Goal: Task Accomplishment & Management: Use online tool/utility

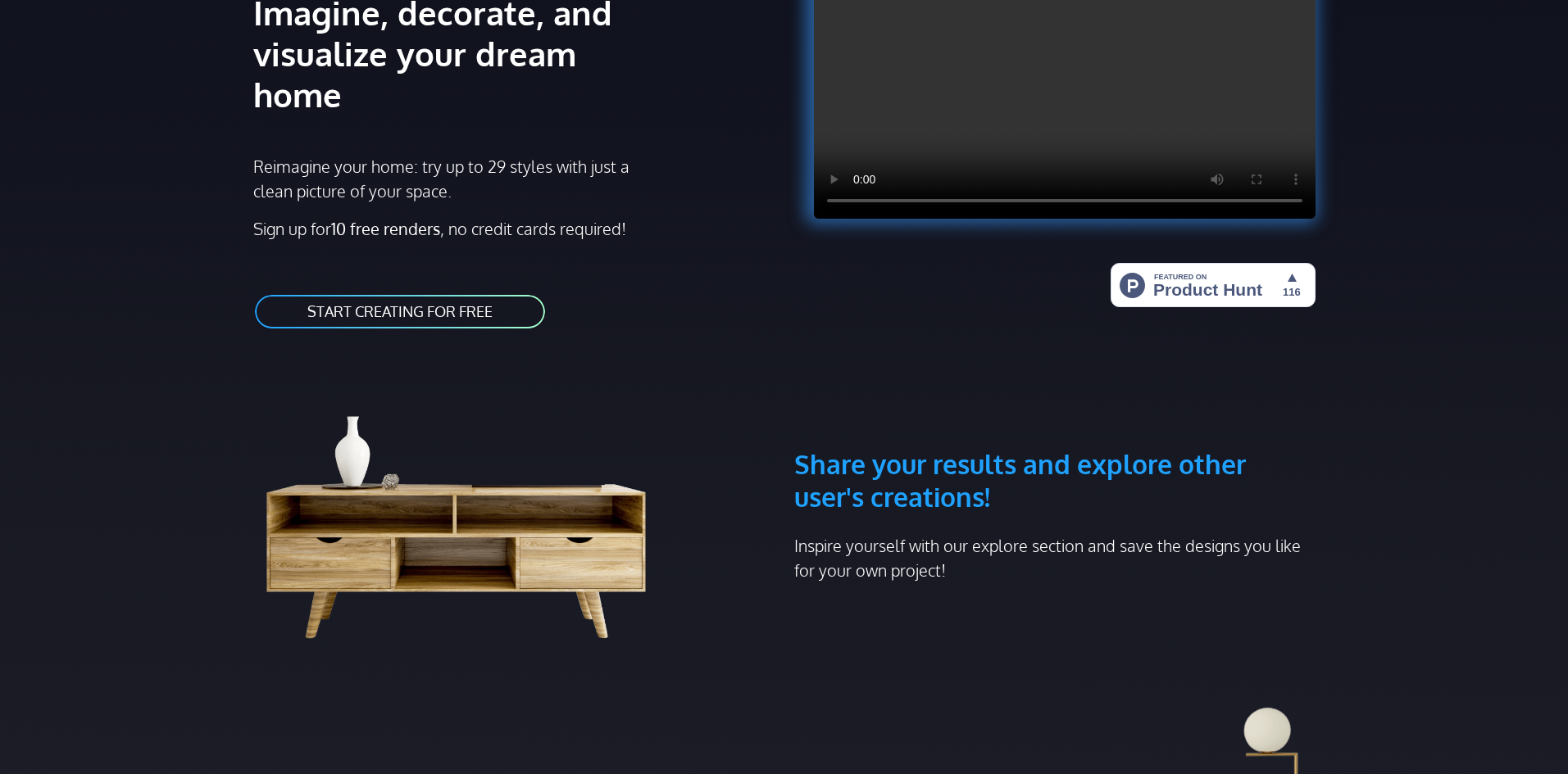
scroll to position [245, 0]
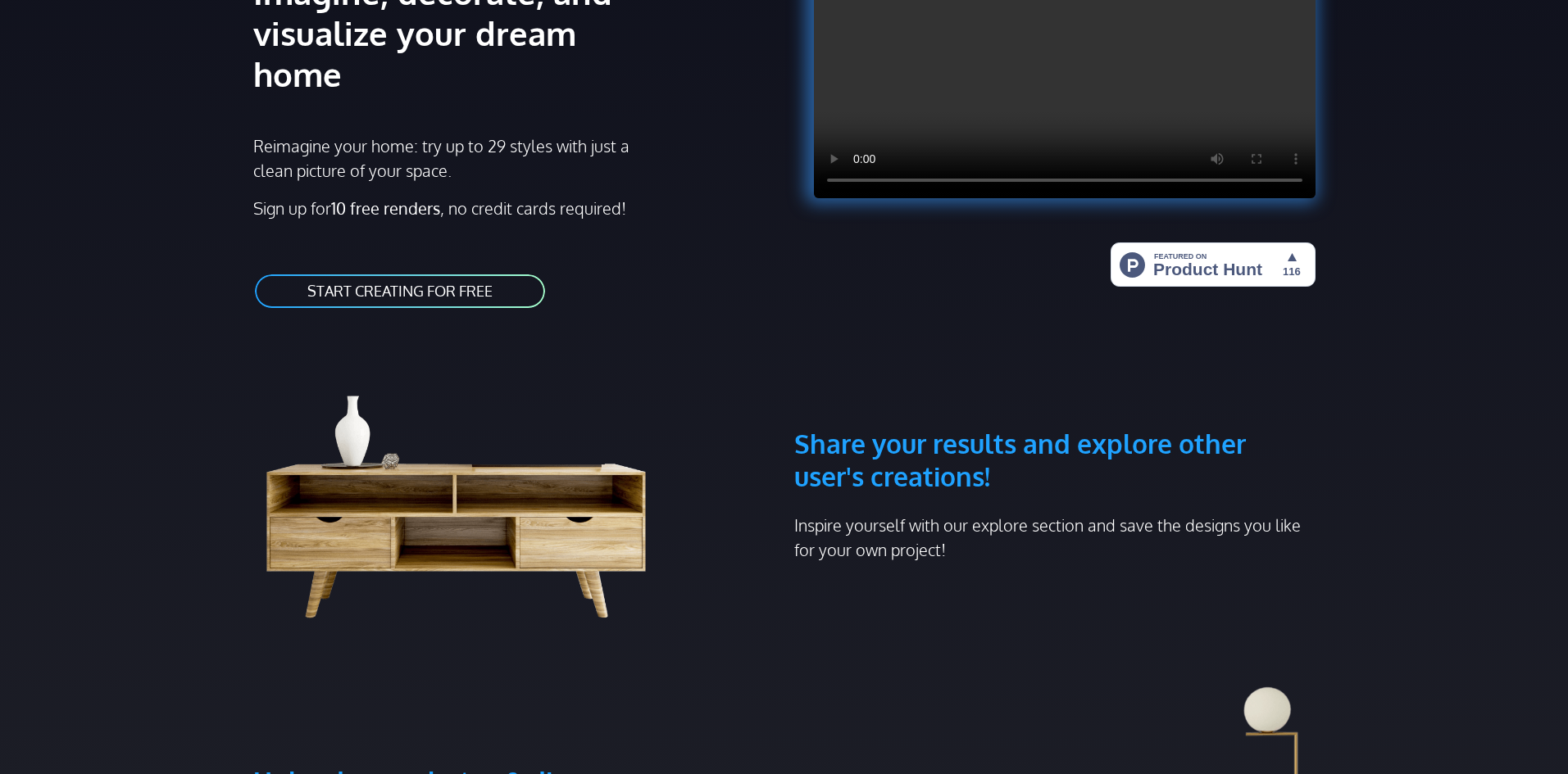
click at [437, 273] on link "START CREATING FOR FREE" at bounding box center [400, 291] width 294 height 37
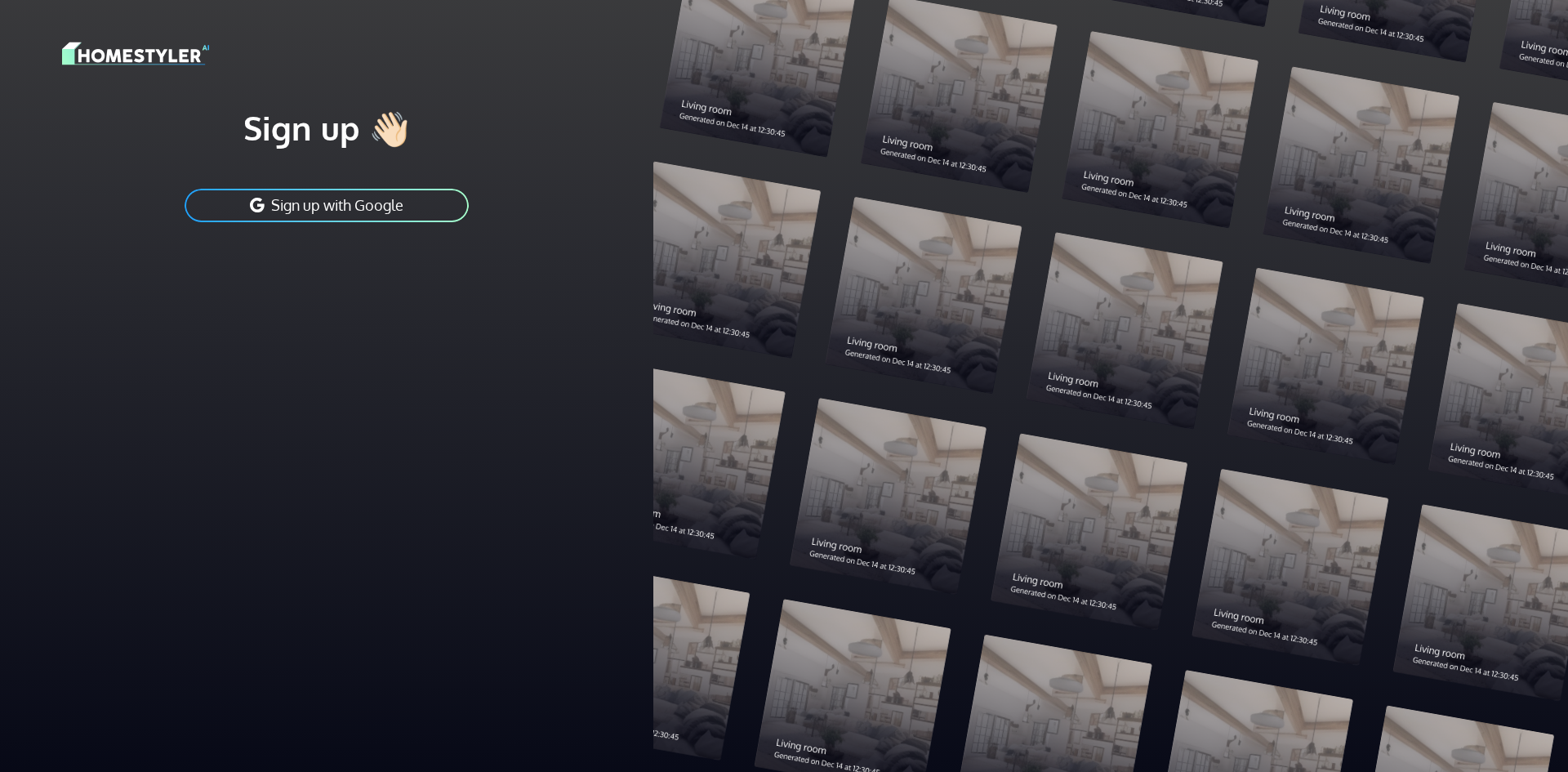
click at [390, 209] on button "Sign up with Google" at bounding box center [326, 205] width 288 height 37
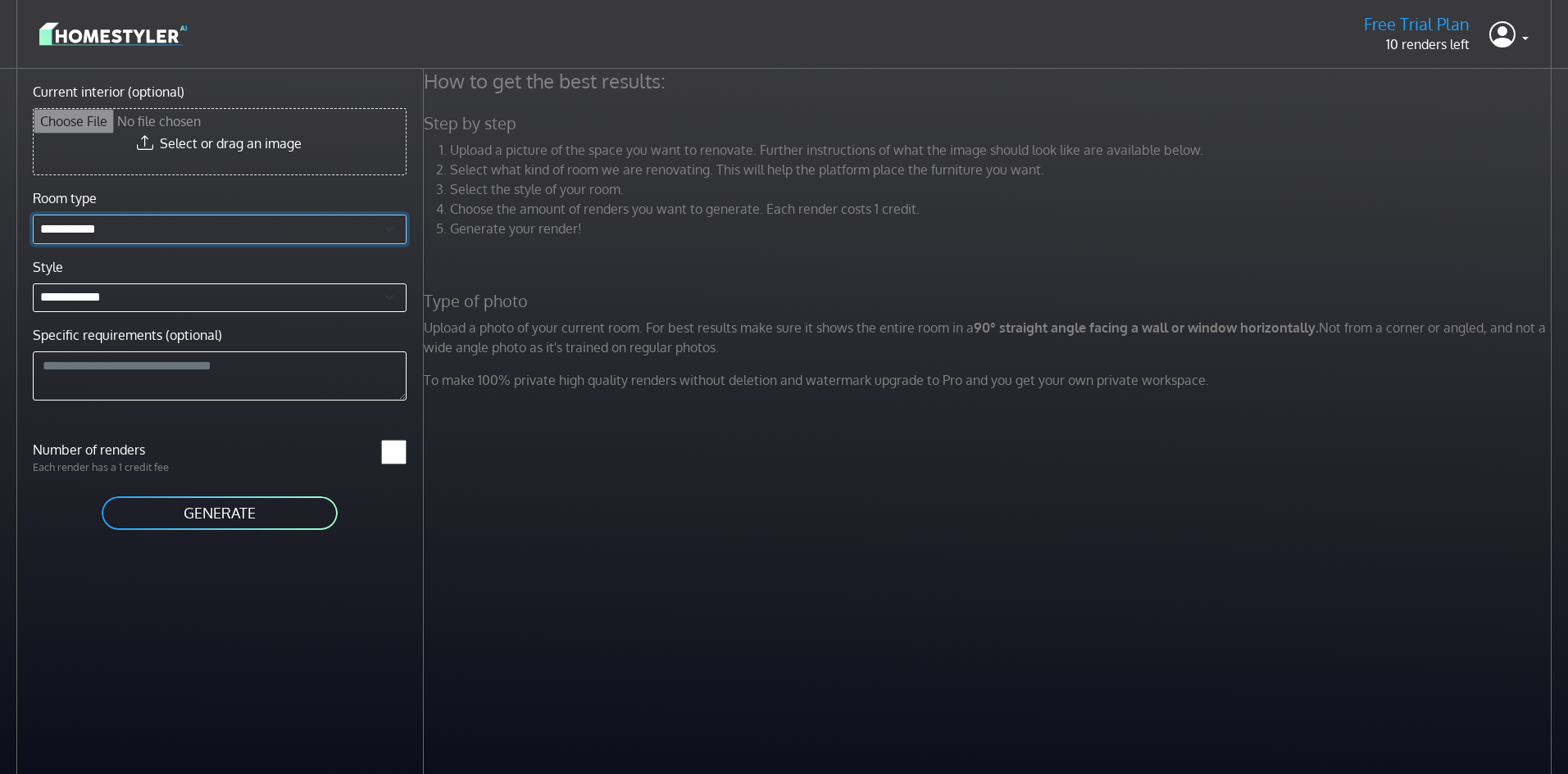
drag, startPoint x: 296, startPoint y: 224, endPoint x: 291, endPoint y: 234, distance: 11.2
click at [296, 226] on select "**********" at bounding box center [219, 230] width 374 height 30
click at [498, 195] on li "Select the style of your room." at bounding box center [1003, 189] width 1107 height 19
click at [718, 243] on div "Upload a picture of the space you want to renovate. Further instructions of wha…" at bounding box center [990, 195] width 1152 height 111
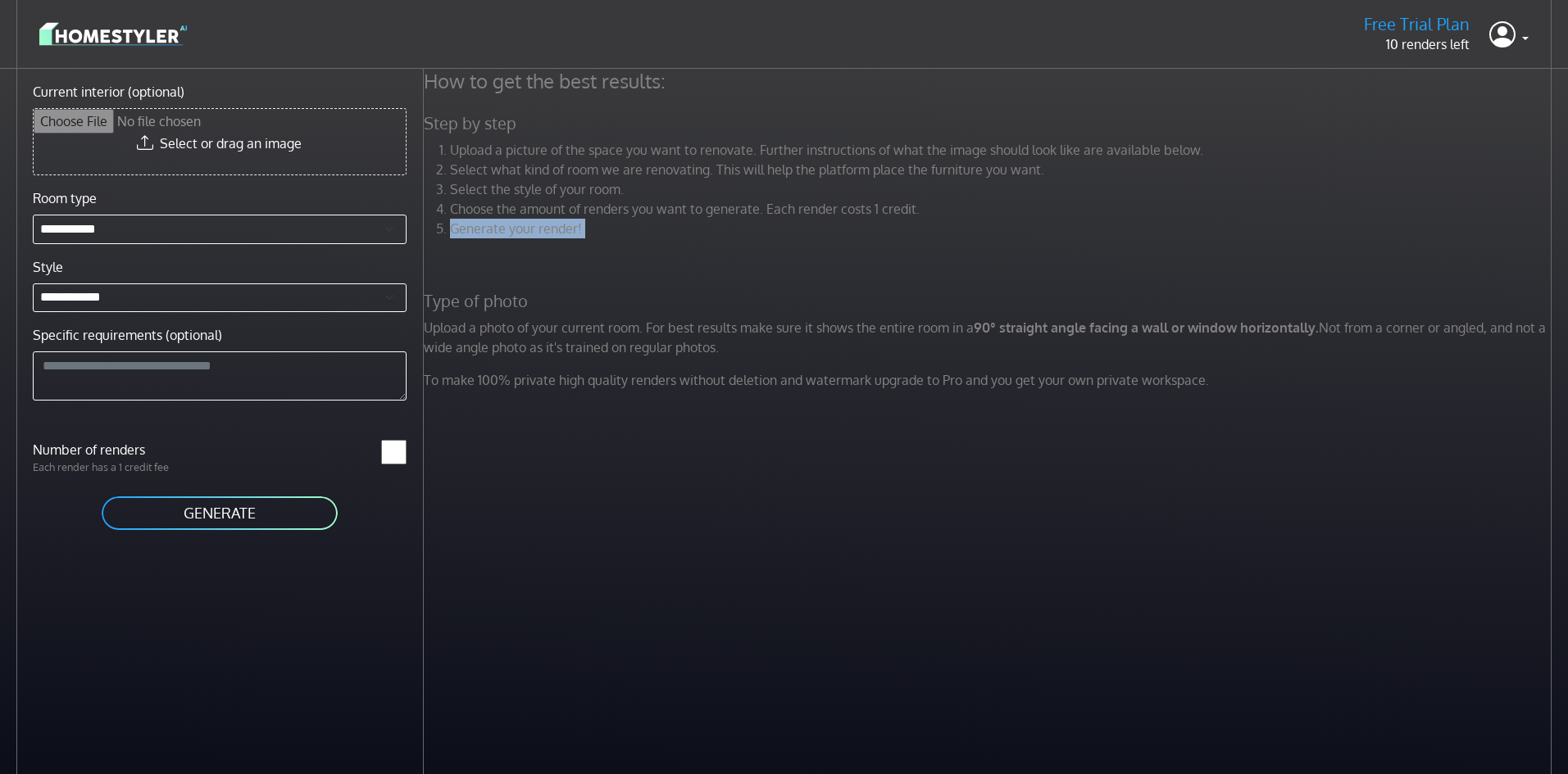
click at [718, 243] on div "Upload a picture of the space you want to renovate. Further instructions of wha…" at bounding box center [990, 195] width 1152 height 111
